Goal: Communication & Community: Answer question/provide support

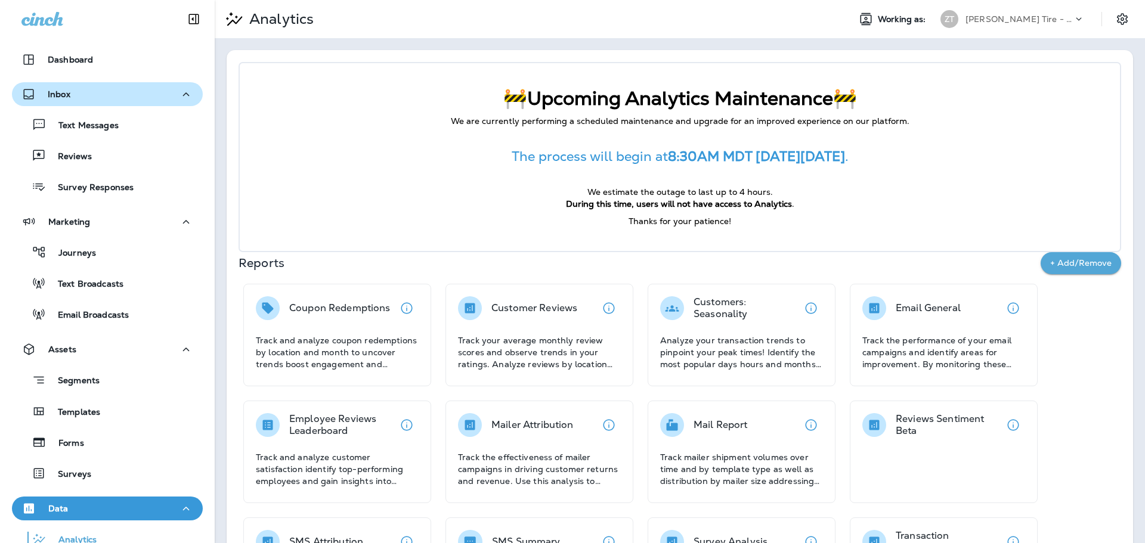
click at [79, 89] on div "Inbox" at bounding box center [107, 94] width 172 height 15
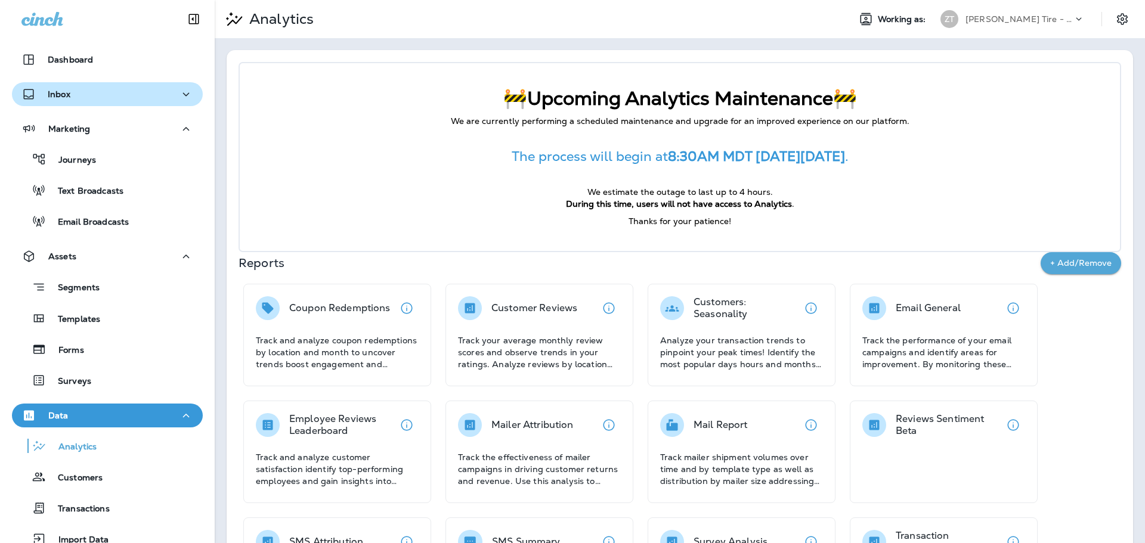
click at [78, 97] on div "Inbox" at bounding box center [107, 94] width 172 height 15
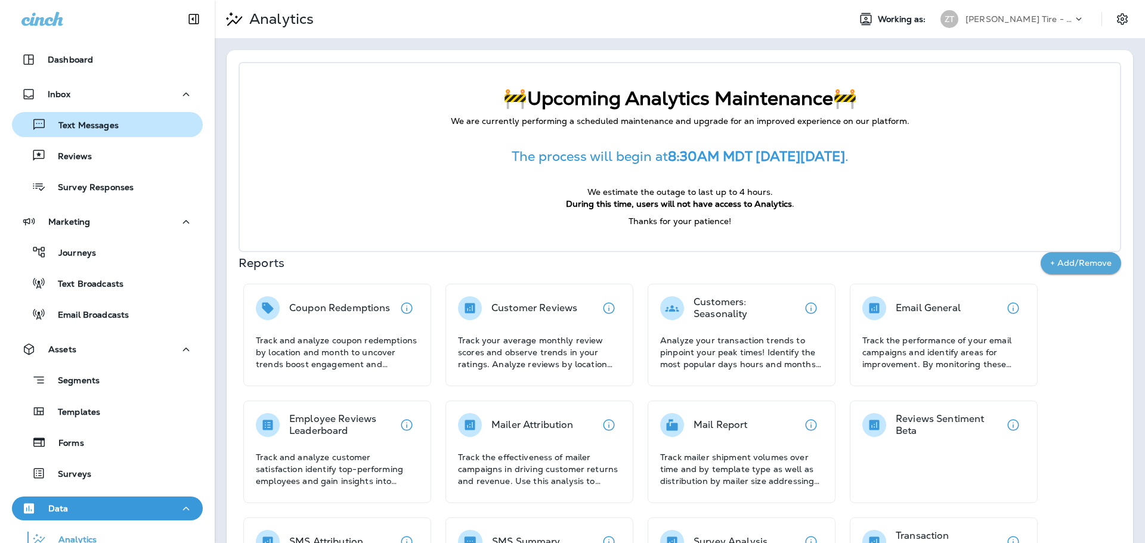
click at [78, 117] on div "Text Messages" at bounding box center [68, 125] width 102 height 18
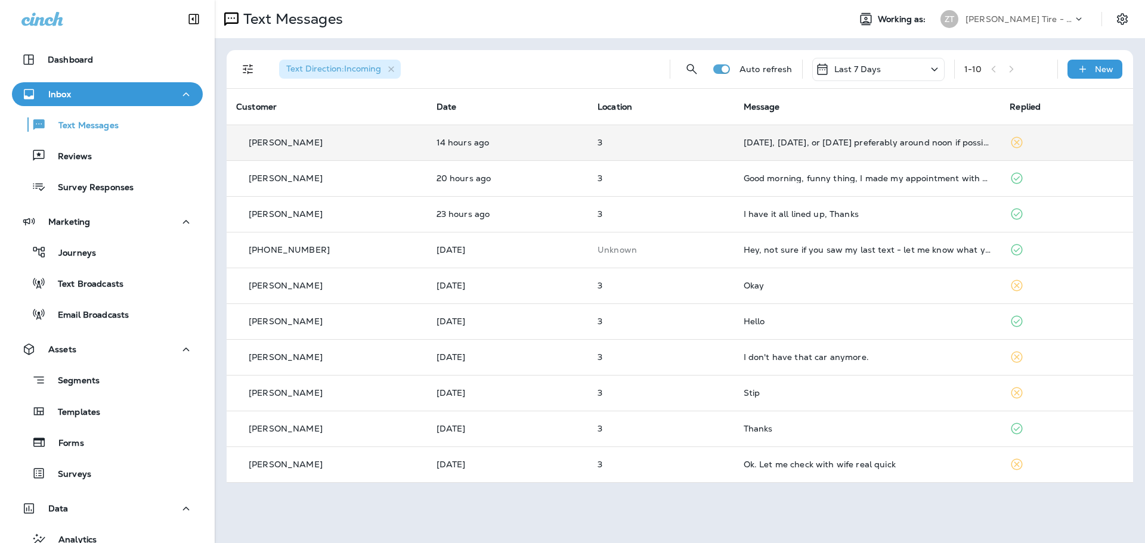
click at [839, 151] on td "[DATE], [DATE], or [DATE] preferably around noon if possible" at bounding box center [867, 143] width 267 height 36
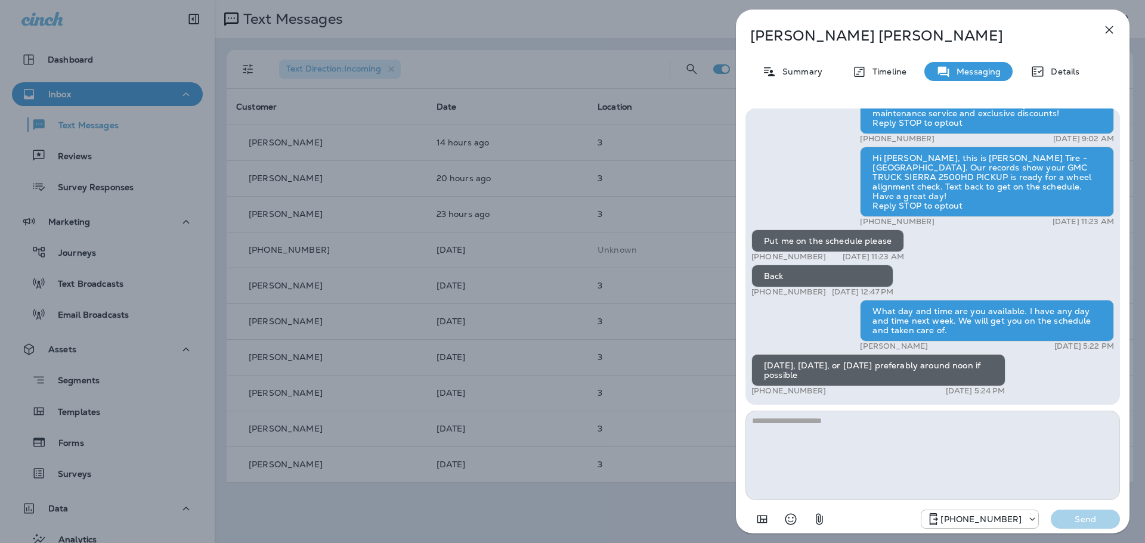
click at [815, 424] on textarea at bounding box center [932, 455] width 375 height 89
click at [773, 440] on textarea at bounding box center [932, 455] width 375 height 89
type textarea "**********"
click at [1101, 522] on p "Send" at bounding box center [1085, 519] width 50 height 11
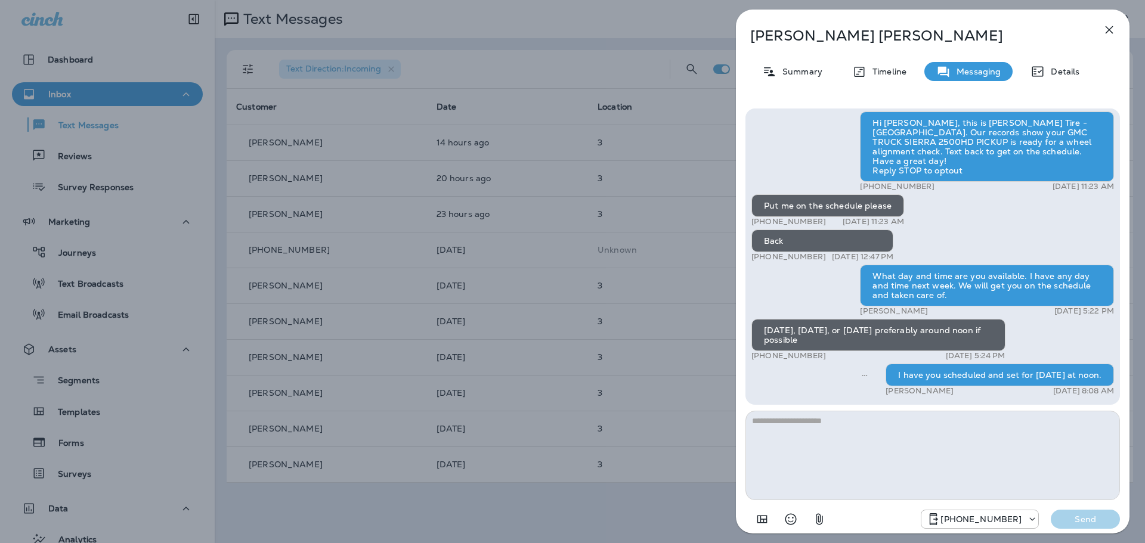
click at [656, 262] on div "[PERSON_NAME] Summary Timeline Messaging Details Thank you for stopping by [PER…" at bounding box center [572, 271] width 1145 height 543
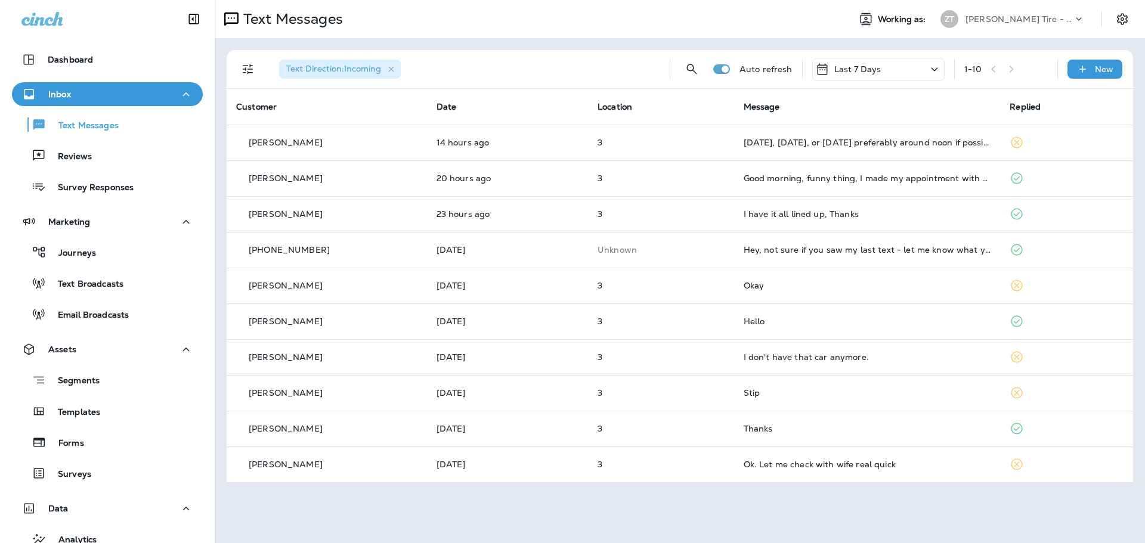
click at [1010, 14] on div "[PERSON_NAME] Tire - [GEOGRAPHIC_DATA]" at bounding box center [1018, 19] width 107 height 18
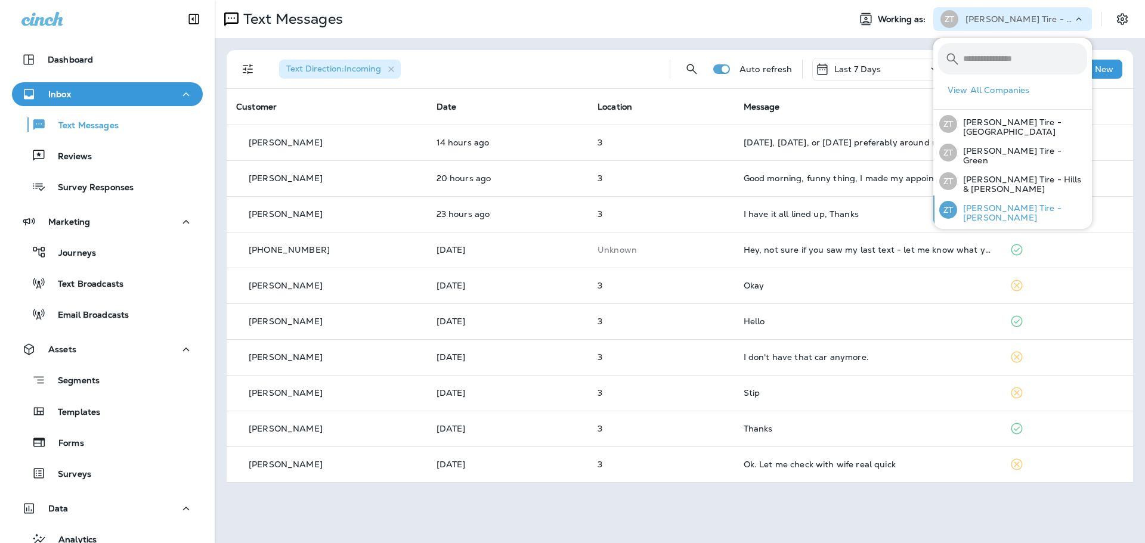
click at [985, 205] on p "[PERSON_NAME] Tire - [PERSON_NAME]" at bounding box center [1022, 212] width 130 height 19
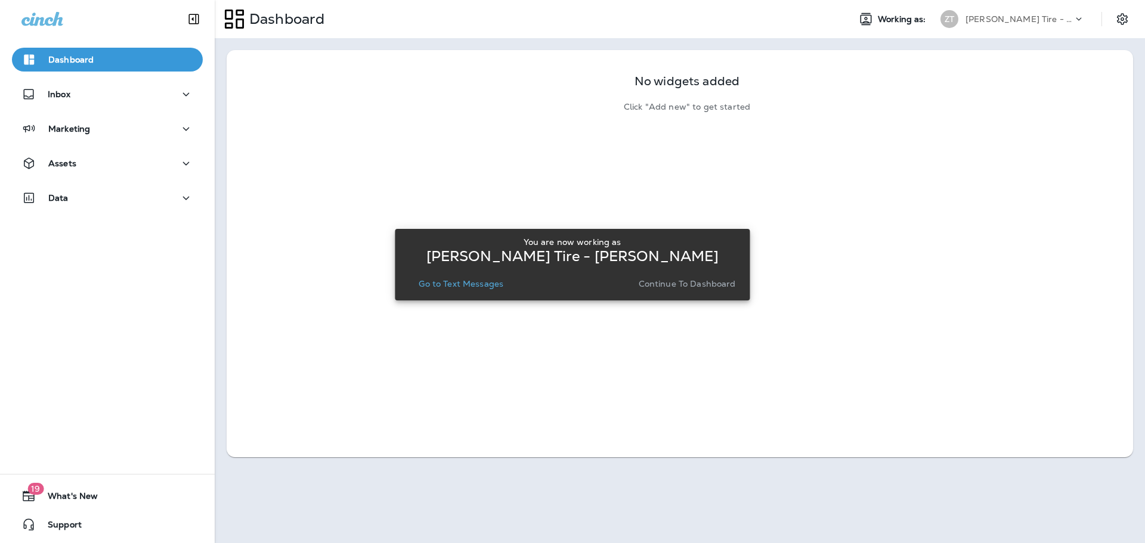
click at [661, 286] on p "Continue to Dashboard" at bounding box center [687, 284] width 97 height 10
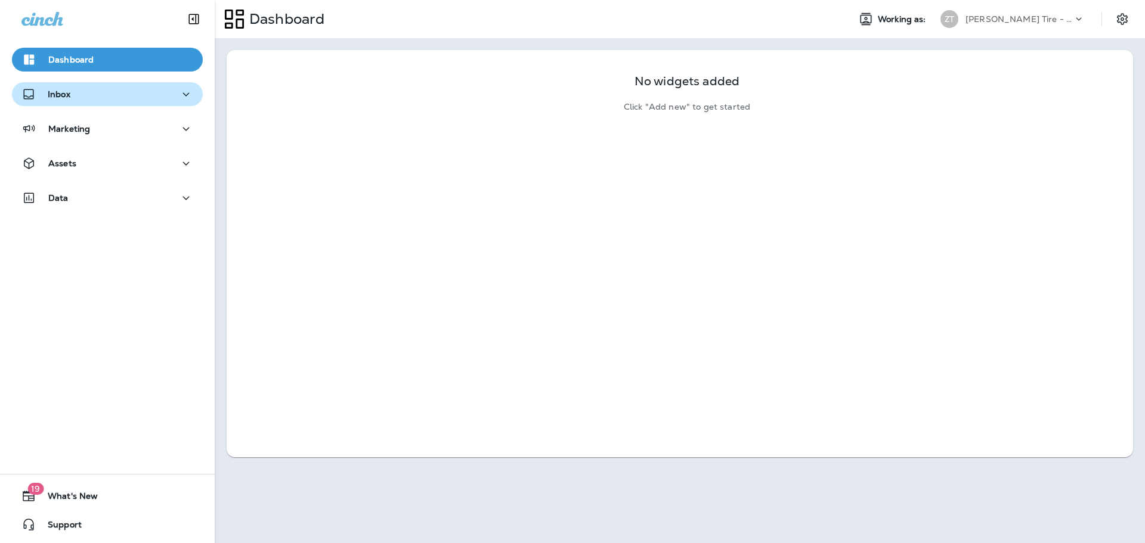
click at [67, 97] on p "Inbox" at bounding box center [59, 94] width 23 height 10
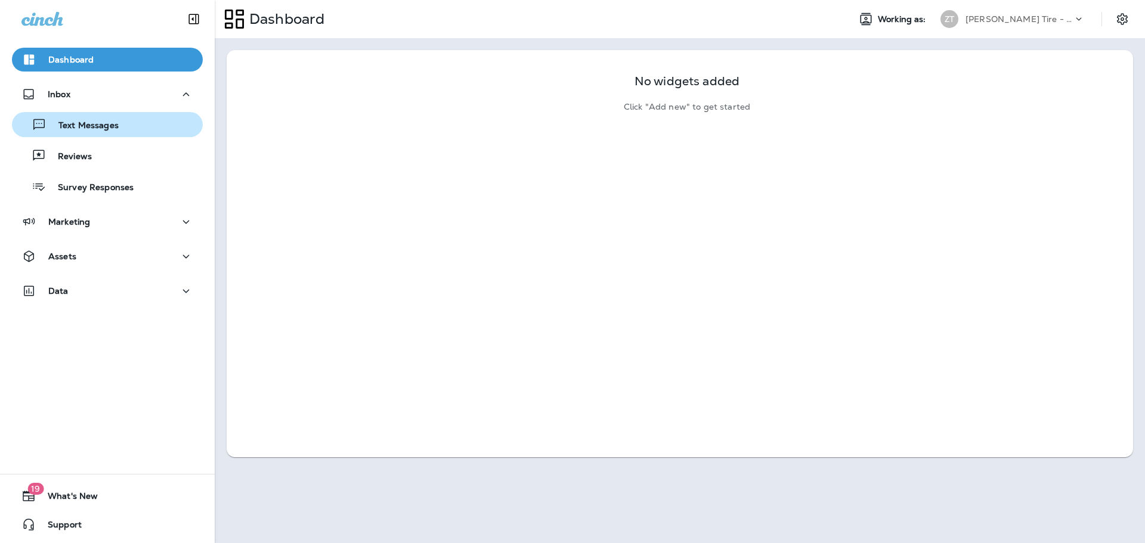
click at [71, 125] on p "Text Messages" at bounding box center [83, 125] width 72 height 11
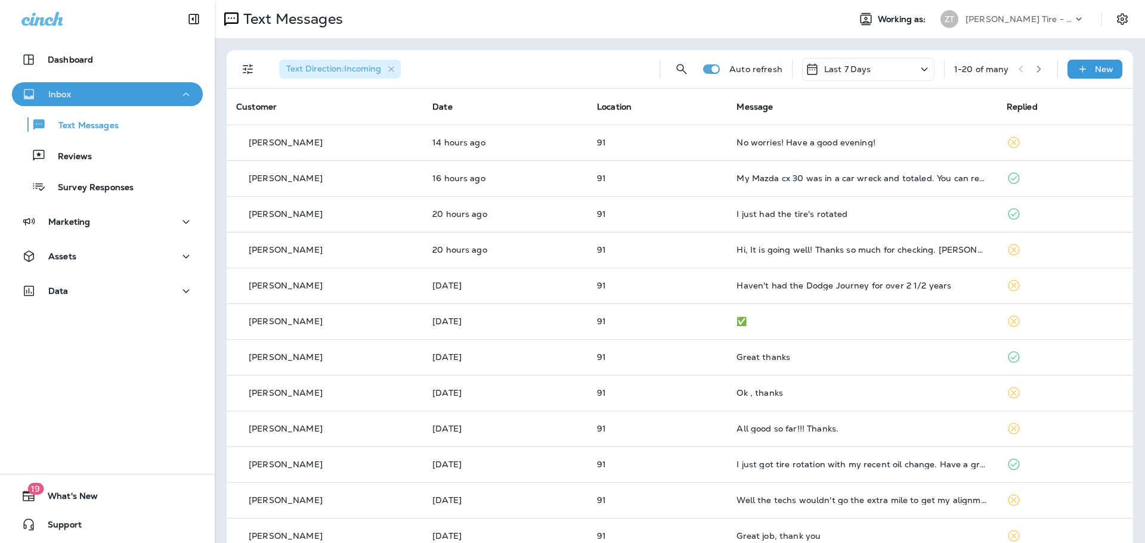
click at [114, 95] on div "Inbox" at bounding box center [107, 94] width 172 height 15
click at [994, 23] on p "[PERSON_NAME] Tire - [PERSON_NAME]" at bounding box center [1018, 19] width 107 height 10
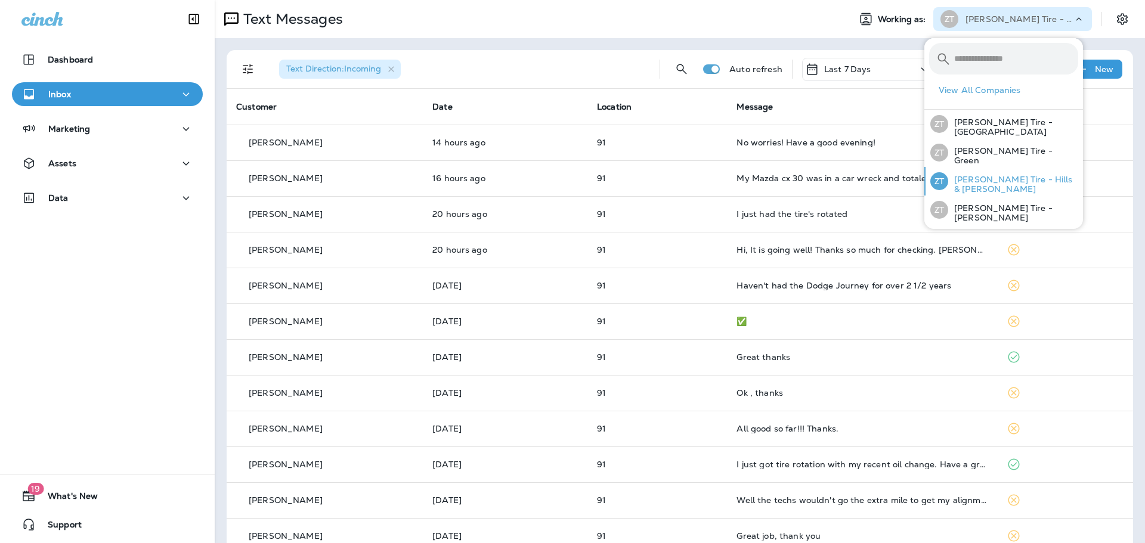
click at [983, 175] on div "[PERSON_NAME] Tire - Hills & [PERSON_NAME]" at bounding box center [1004, 181] width 157 height 29
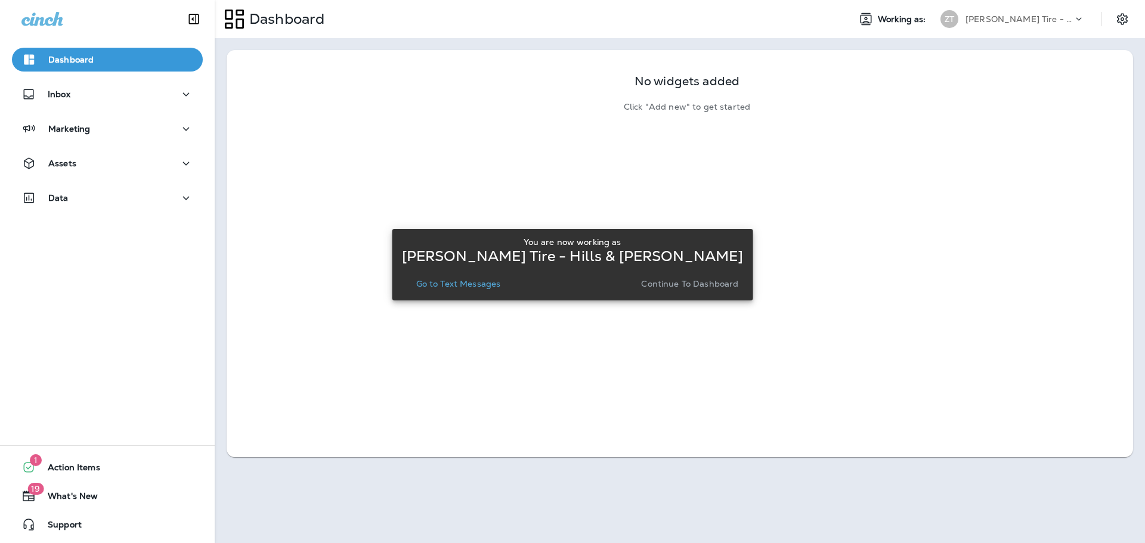
click at [664, 289] on button "Continue to Dashboard" at bounding box center [689, 284] width 107 height 17
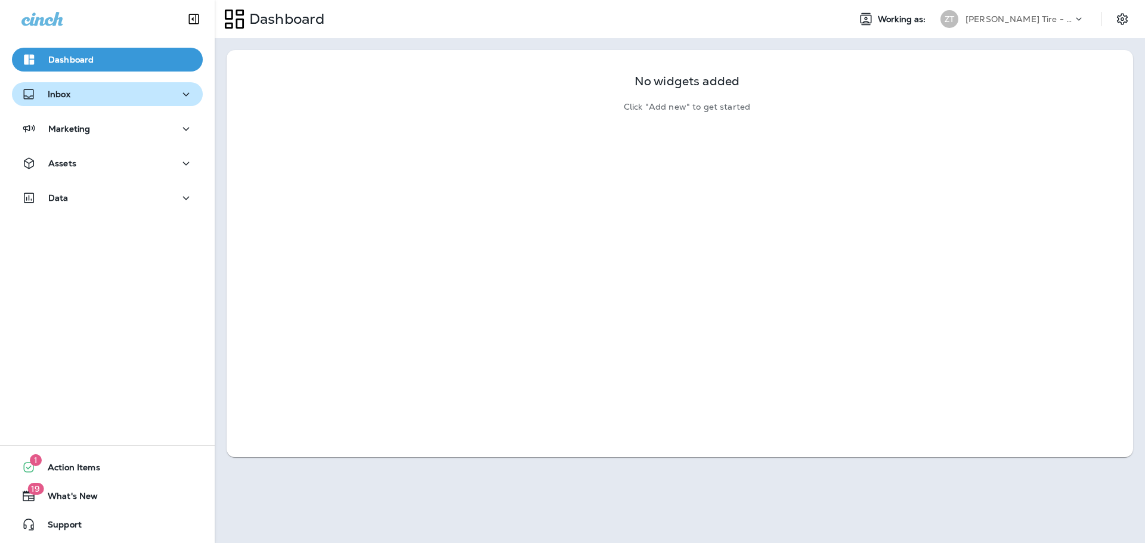
click at [82, 99] on div "Inbox" at bounding box center [107, 94] width 172 height 15
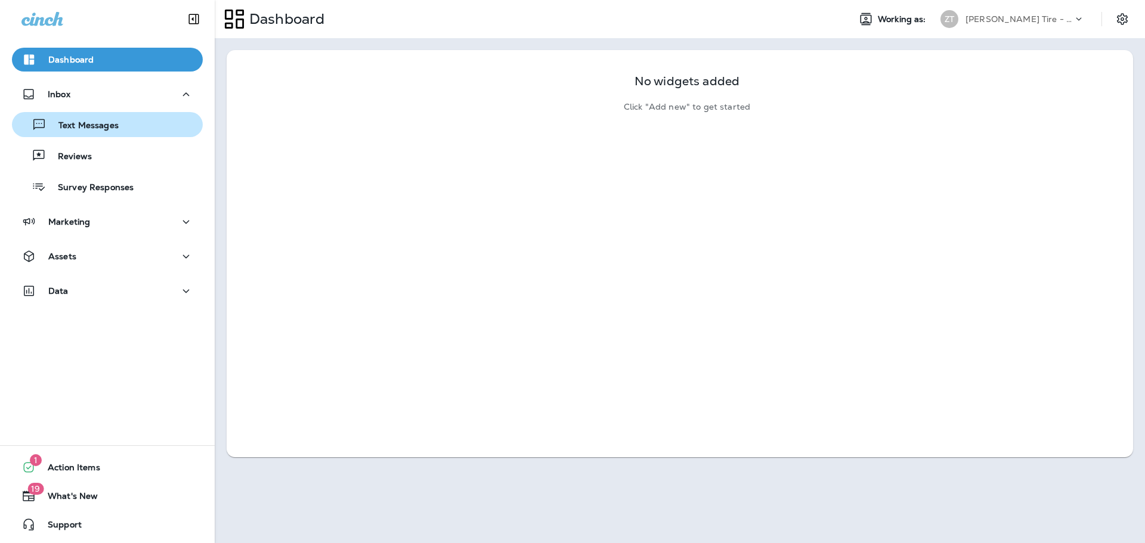
click at [82, 122] on p "Text Messages" at bounding box center [83, 125] width 72 height 11
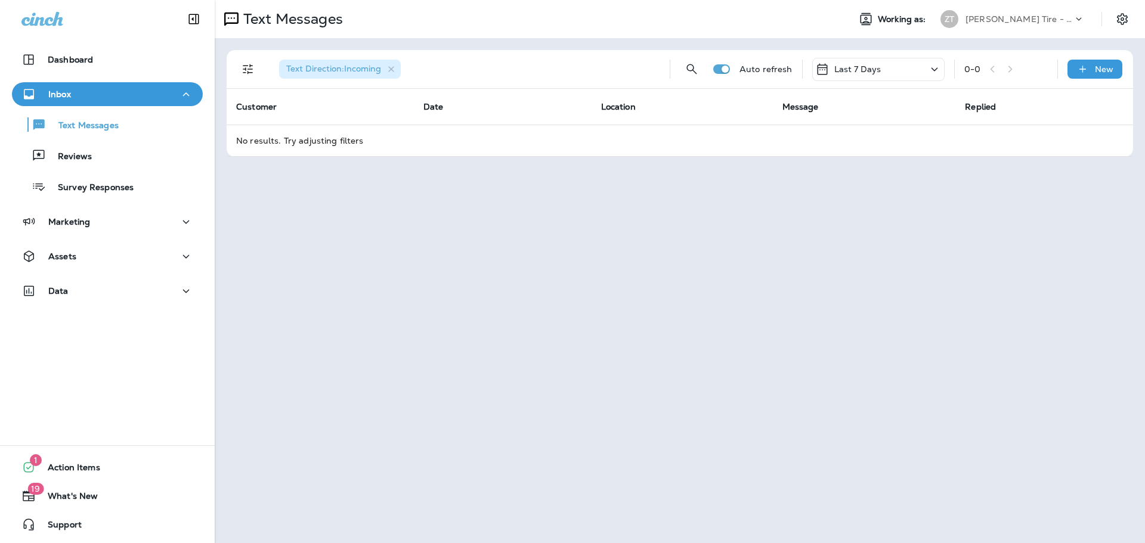
click at [1048, 19] on p "[PERSON_NAME] Tire - Hills & [PERSON_NAME]" at bounding box center [1018, 19] width 107 height 10
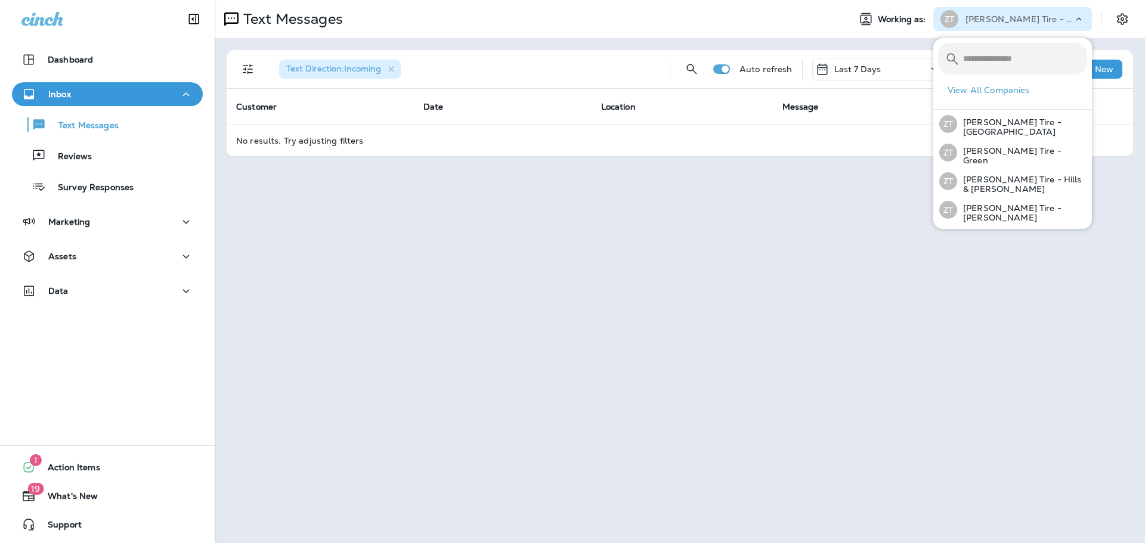
click at [619, 197] on div "Text Messages Working as: [PERSON_NAME] Tire - Hills & [PERSON_NAME] Text Direc…" at bounding box center [680, 271] width 930 height 543
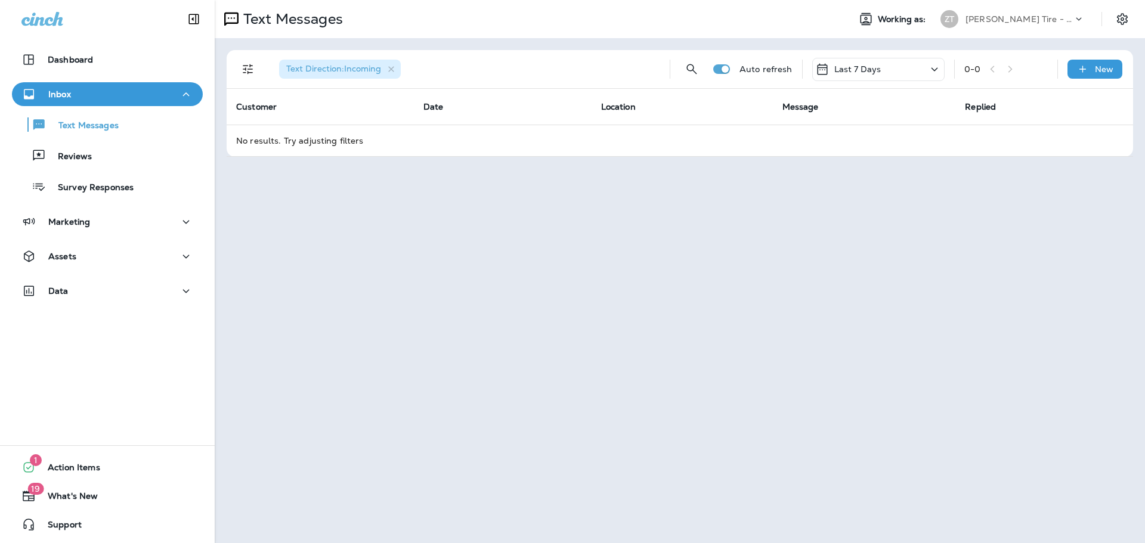
click at [120, 94] on div "Inbox" at bounding box center [107, 94] width 172 height 15
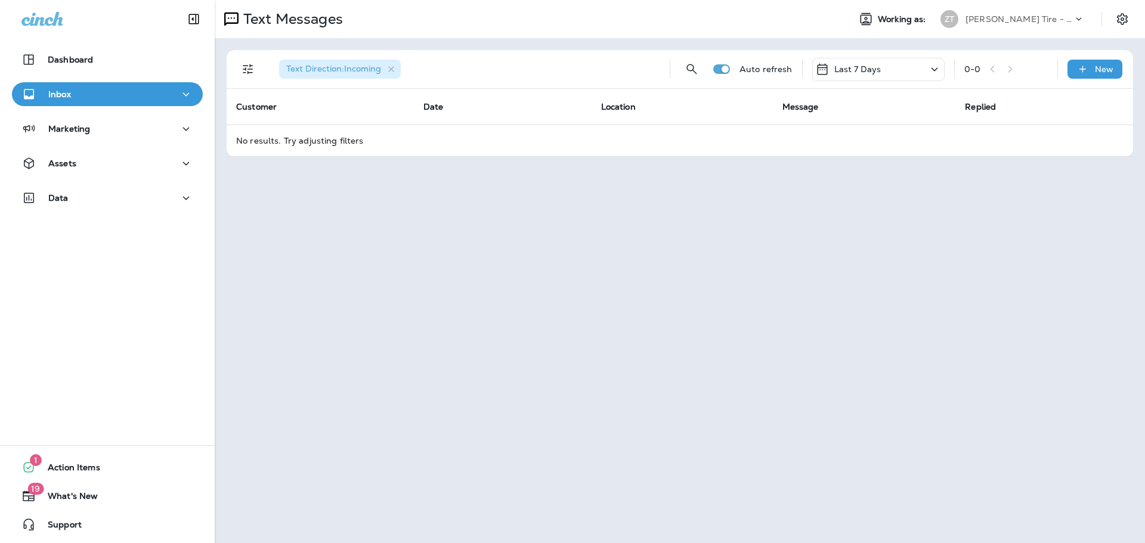
click at [120, 94] on div "Inbox" at bounding box center [107, 94] width 172 height 15
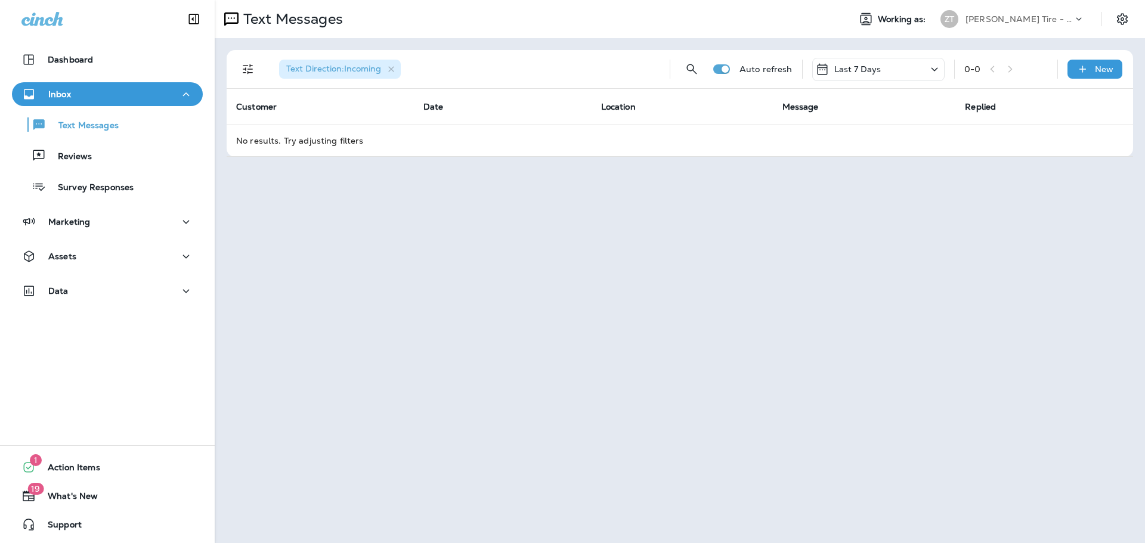
click at [391, 255] on div "Text Messages Working as: [PERSON_NAME] Tire - Hills & [PERSON_NAME] Text Direc…" at bounding box center [680, 271] width 930 height 543
